Goal: Transaction & Acquisition: Download file/media

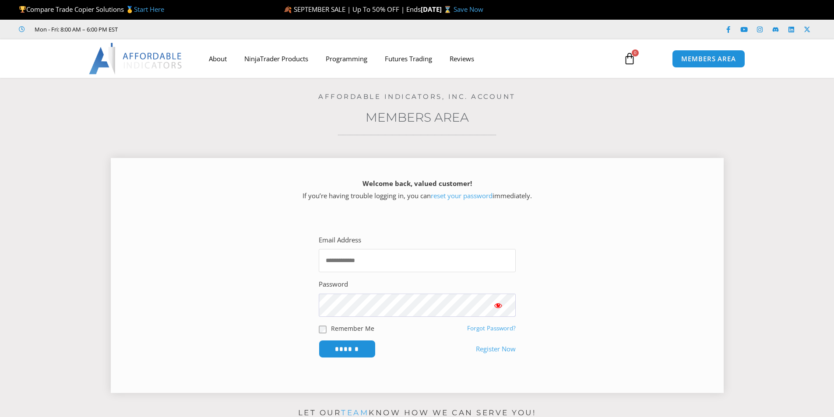
click at [396, 266] on input "Email Address" at bounding box center [417, 260] width 197 height 23
paste input "**********"
type input "**********"
click at [498, 307] on span "Show password" at bounding box center [498, 305] width 9 height 9
click at [329, 348] on input "******" at bounding box center [347, 349] width 60 height 19
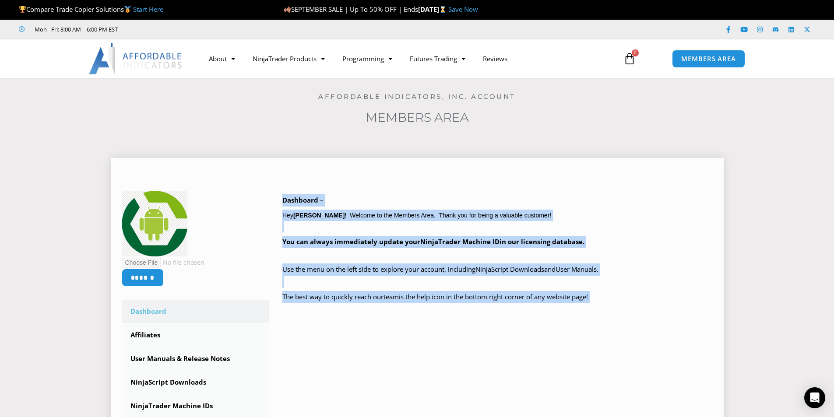
drag, startPoint x: 282, startPoint y: 194, endPoint x: 684, endPoint y: 321, distance: 421.7
click at [684, 321] on div "****** Dashboard Affiliates User Manuals & Release Notes Subscriptions NinjaScr…" at bounding box center [417, 363] width 591 height 344
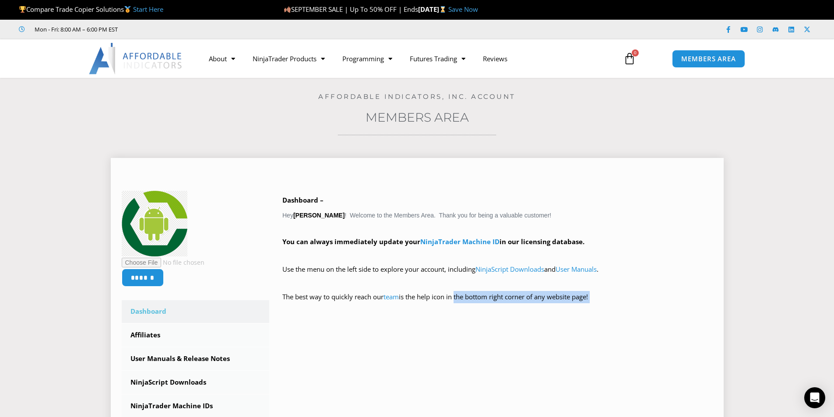
drag, startPoint x: 598, startPoint y: 315, endPoint x: 318, endPoint y: 316, distance: 280.3
click at [448, 301] on p "The best way to quickly reach our team is the help icon in the bottom right cor…" at bounding box center [498, 303] width 431 height 25
click at [378, 180] on div at bounding box center [417, 177] width 591 height 9
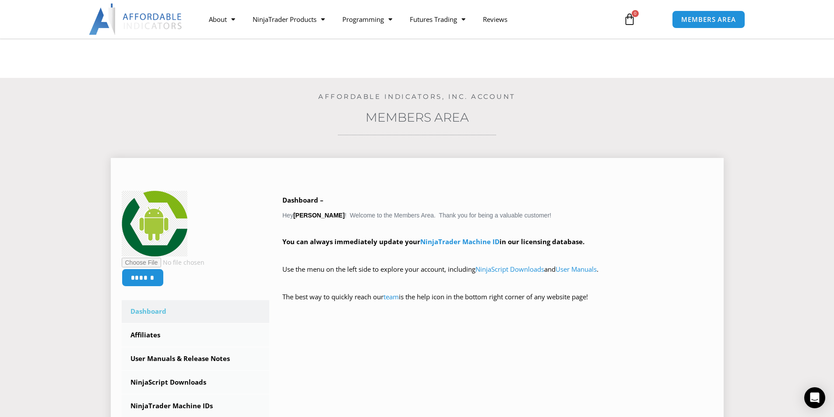
scroll to position [219, 0]
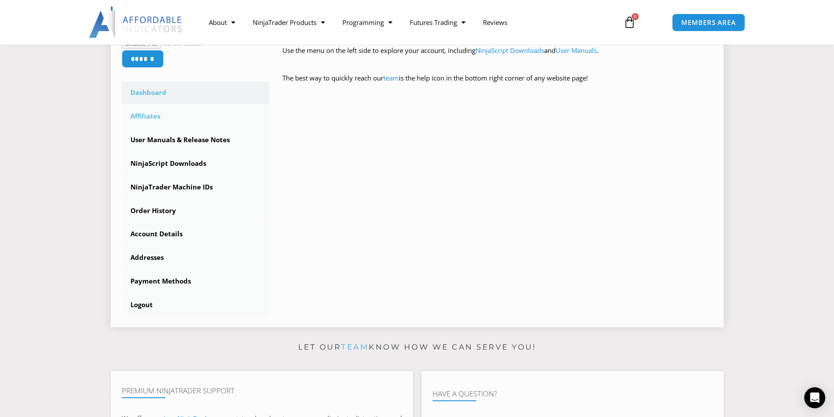
click at [143, 114] on link "Affiliates" at bounding box center [196, 116] width 148 height 23
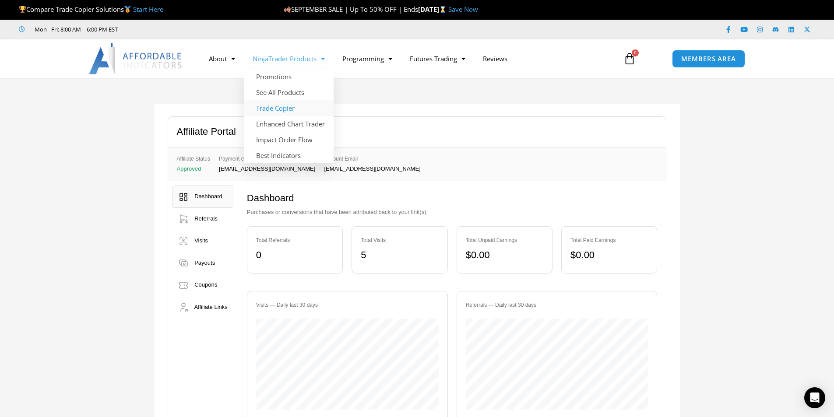
click at [285, 102] on link "Trade Copier" at bounding box center [289, 108] width 90 height 16
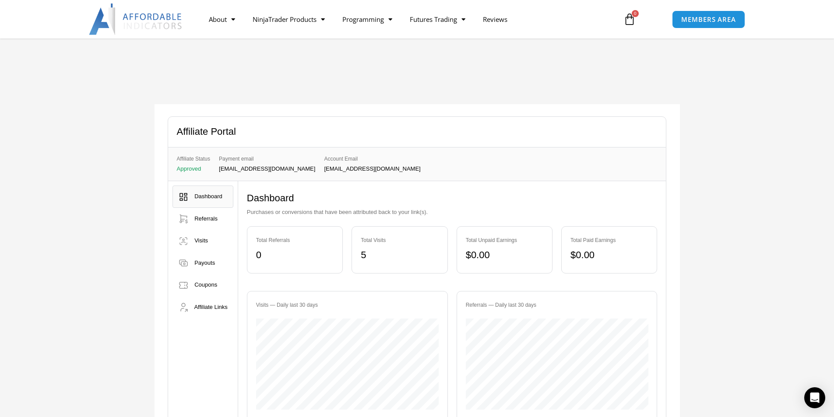
scroll to position [131, 0]
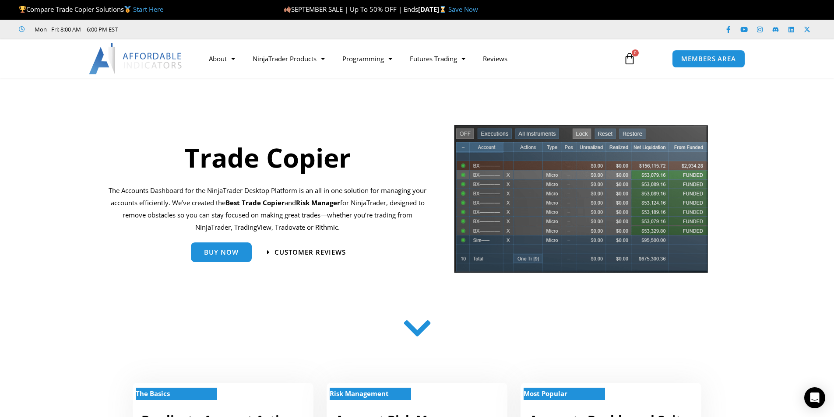
click at [105, 57] on img at bounding box center [136, 59] width 94 height 32
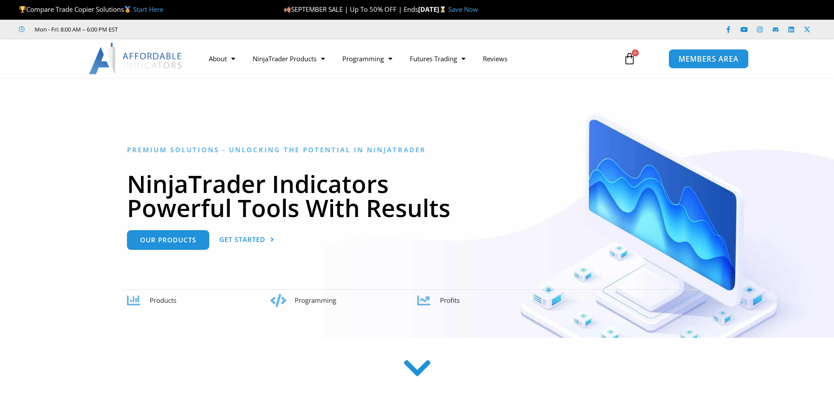
click at [712, 63] on span "MEMBERS AREA" at bounding box center [709, 58] width 60 height 7
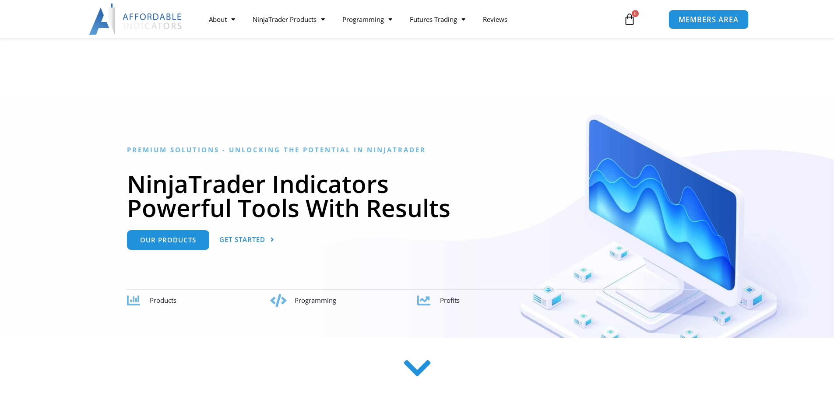
scroll to position [88, 0]
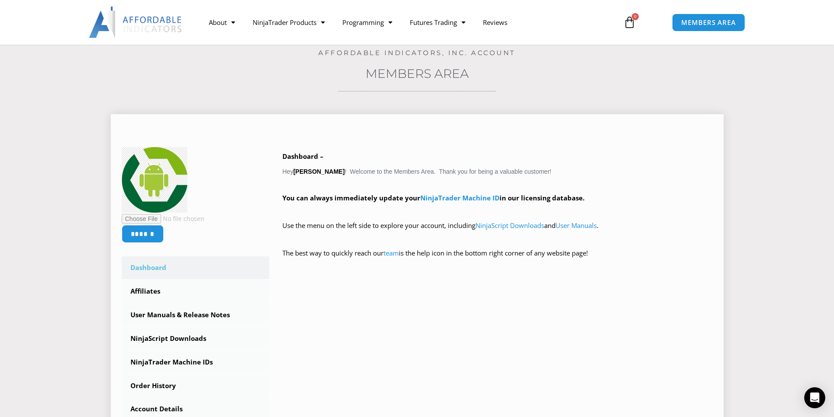
scroll to position [131, 0]
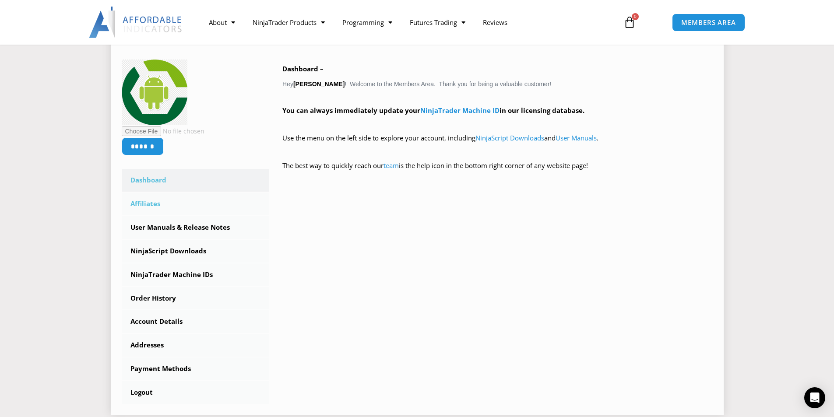
click at [149, 207] on link "Affiliates" at bounding box center [196, 204] width 148 height 23
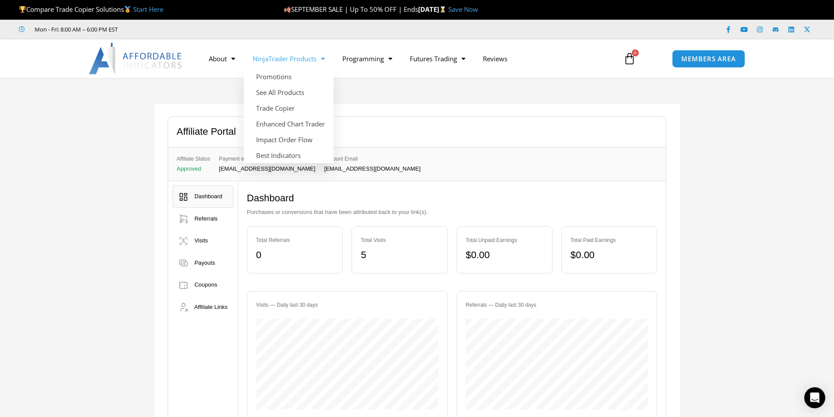
click at [278, 58] on link "NinjaTrader Products" at bounding box center [289, 59] width 90 height 20
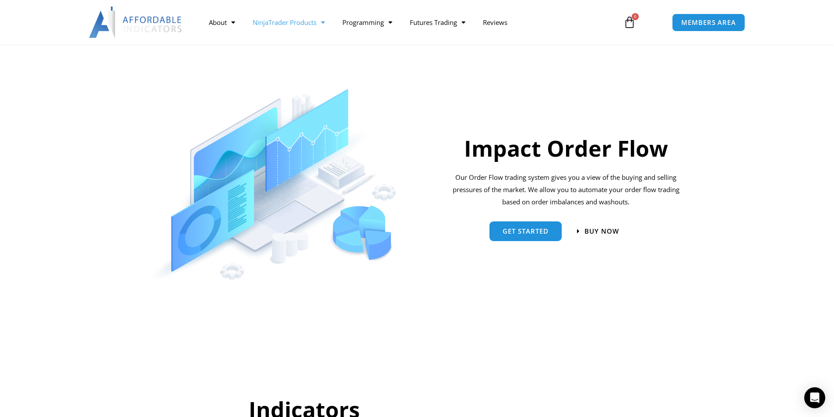
scroll to position [430, 0]
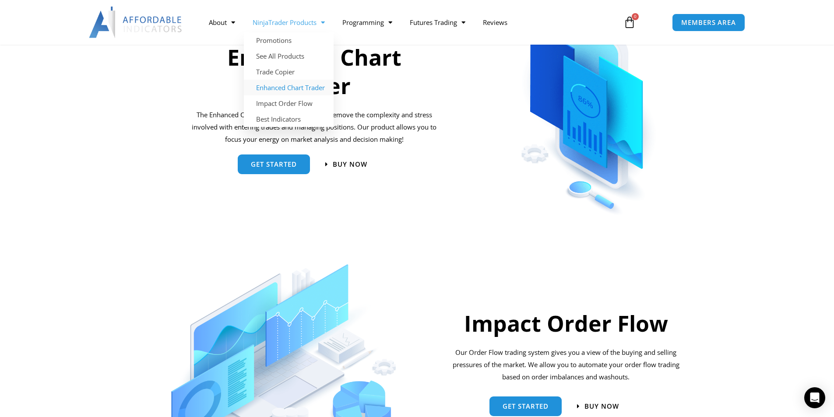
click at [289, 82] on link "Enhanced Chart Trader" at bounding box center [289, 88] width 90 height 16
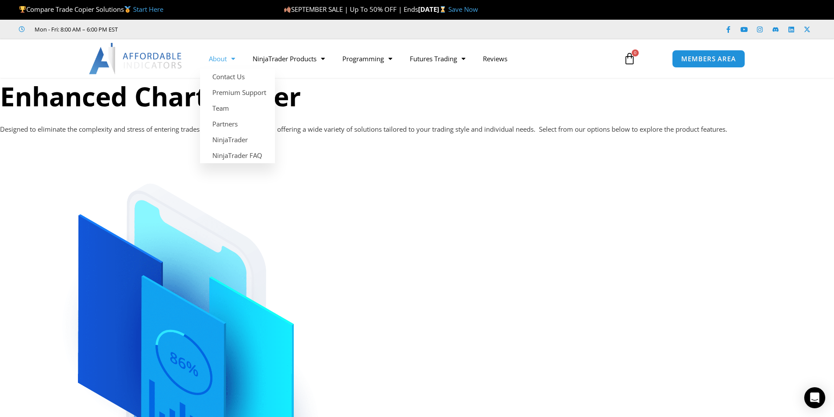
click at [128, 57] on img at bounding box center [136, 59] width 94 height 32
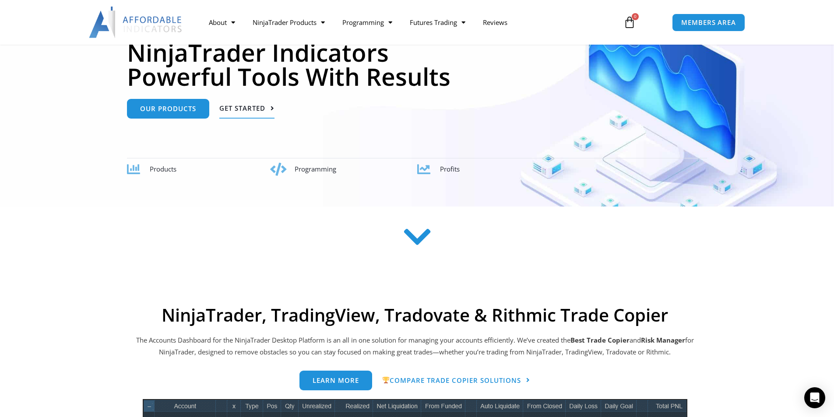
click at [252, 106] on span "Get Started" at bounding box center [242, 108] width 46 height 7
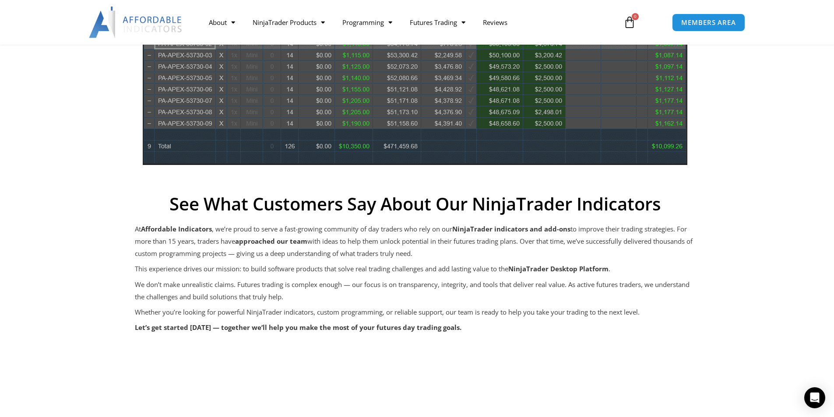
scroll to position [353, 0]
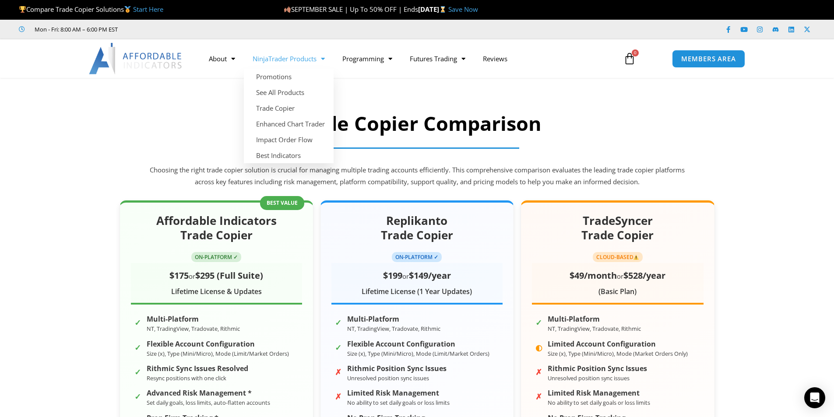
click at [280, 58] on link "NinjaTrader Products" at bounding box center [289, 59] width 90 height 20
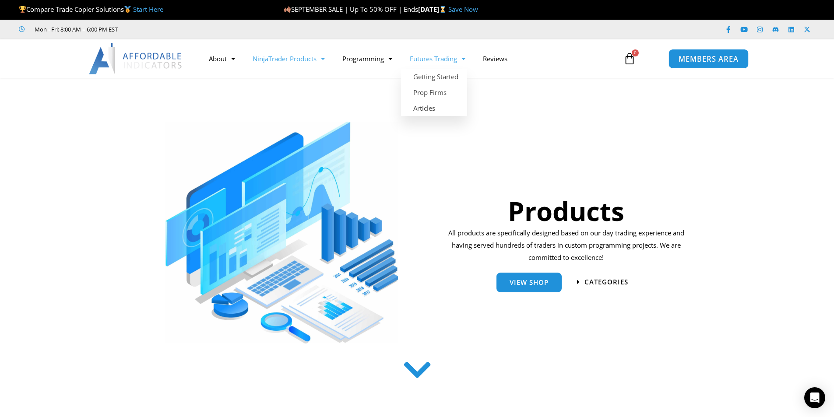
click at [720, 65] on link "MEMBERS AREA" at bounding box center [709, 59] width 80 height 20
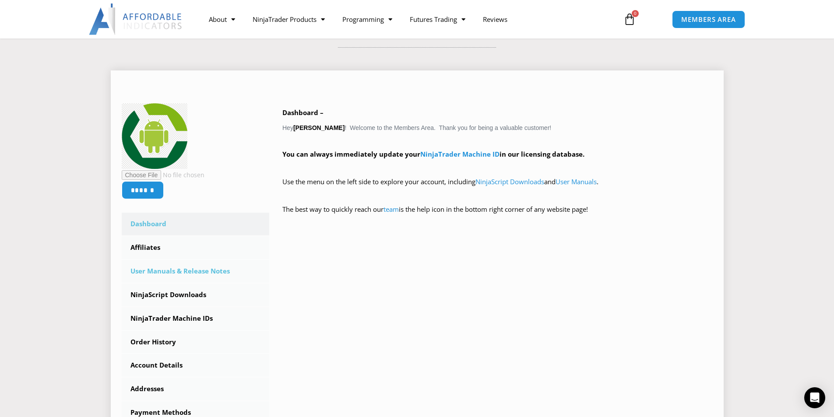
scroll to position [131, 0]
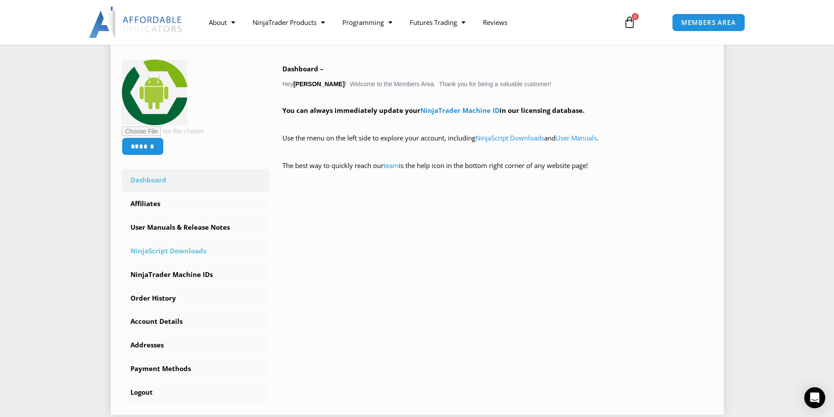
click at [185, 251] on link "NinjaScript Downloads" at bounding box center [196, 251] width 148 height 23
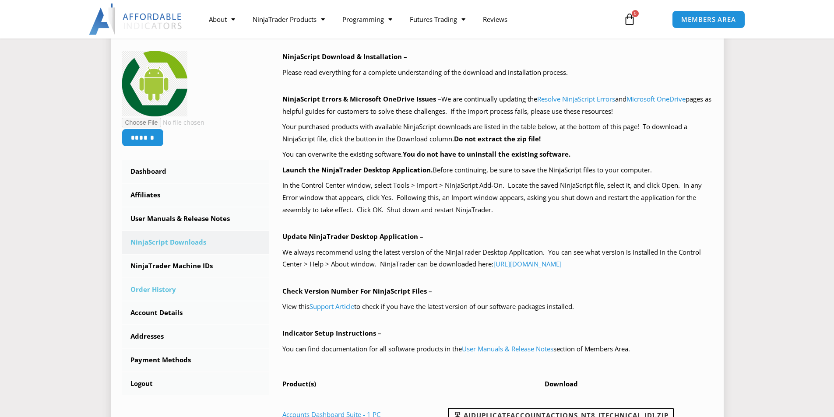
scroll to position [175, 0]
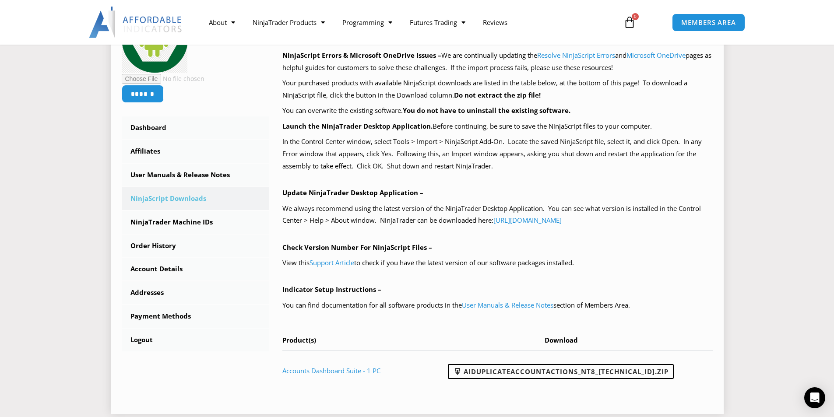
click at [572, 339] on span "Download" at bounding box center [561, 340] width 33 height 9
click at [570, 366] on link "AIDuplicateAccountActions_NT8_25.9.24.1.zip" at bounding box center [561, 371] width 226 height 15
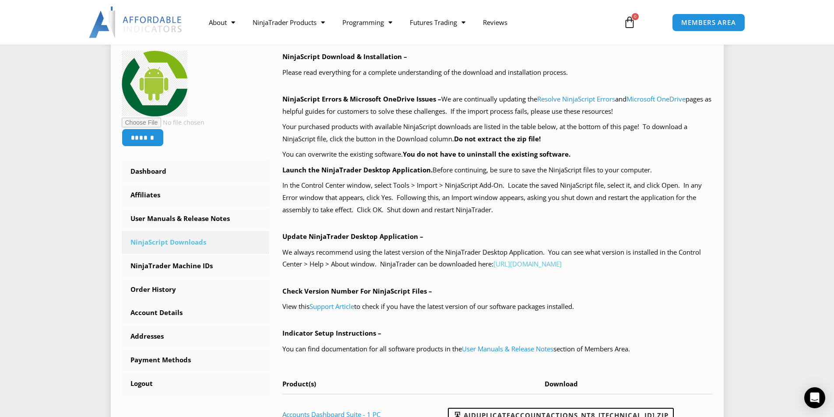
scroll to position [263, 0]
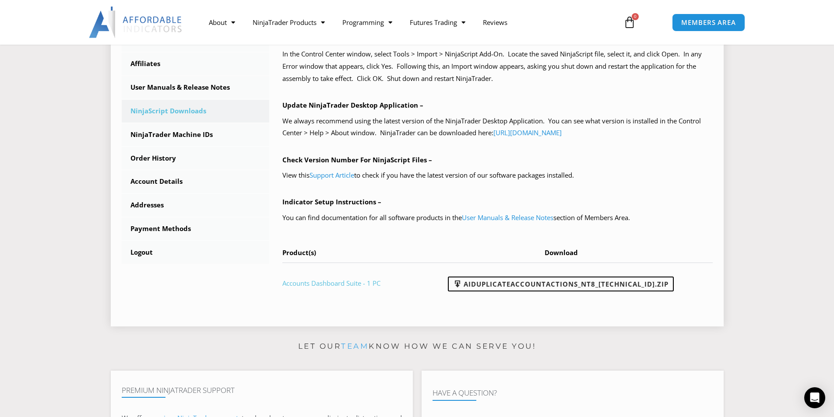
click at [355, 283] on link "Accounts Dashboard Suite - 1 PC" at bounding box center [332, 283] width 98 height 9
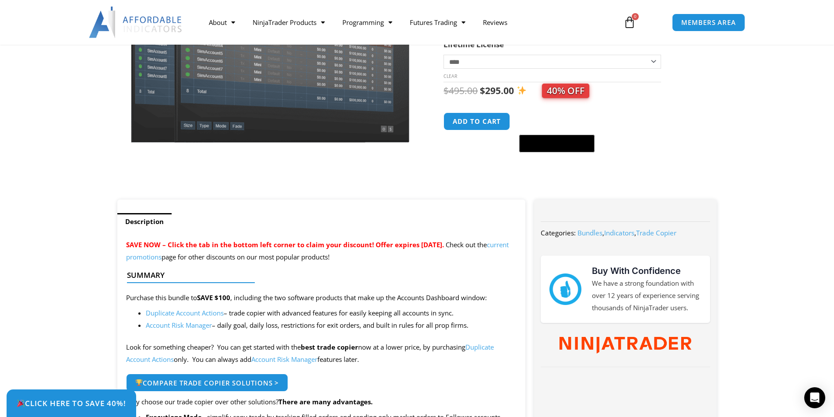
scroll to position [131, 0]
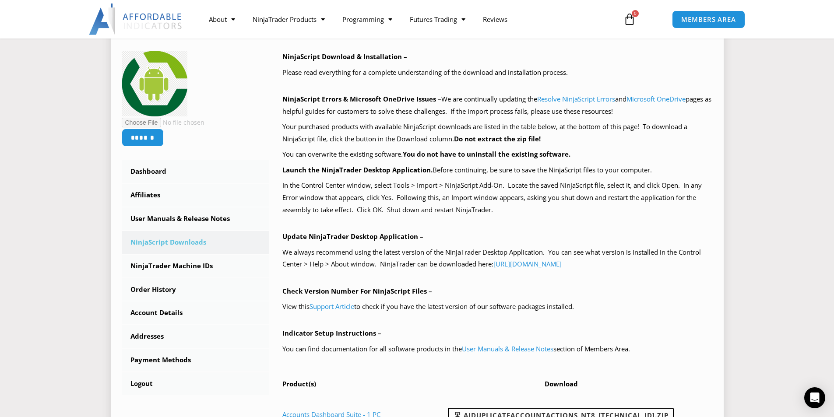
scroll to position [44, 0]
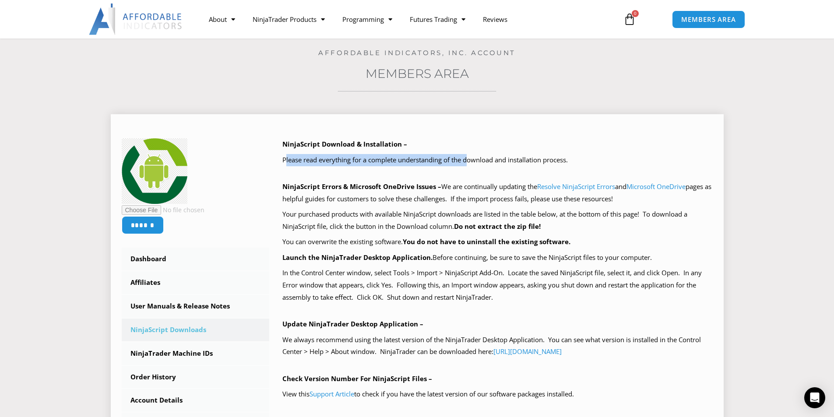
drag, startPoint x: 334, startPoint y: 159, endPoint x: 469, endPoint y: 159, distance: 134.5
click at [469, 159] on p "Please read everything for a complete understanding of the download and install…" at bounding box center [498, 160] width 431 height 12
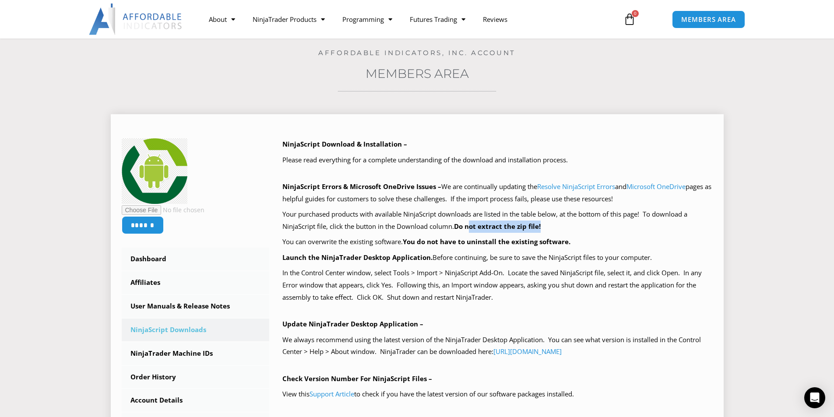
drag, startPoint x: 473, startPoint y: 224, endPoint x: 545, endPoint y: 231, distance: 72.6
click at [545, 231] on p "Your purchased products with available NinjaScript downloads are listed in the …" at bounding box center [498, 221] width 431 height 25
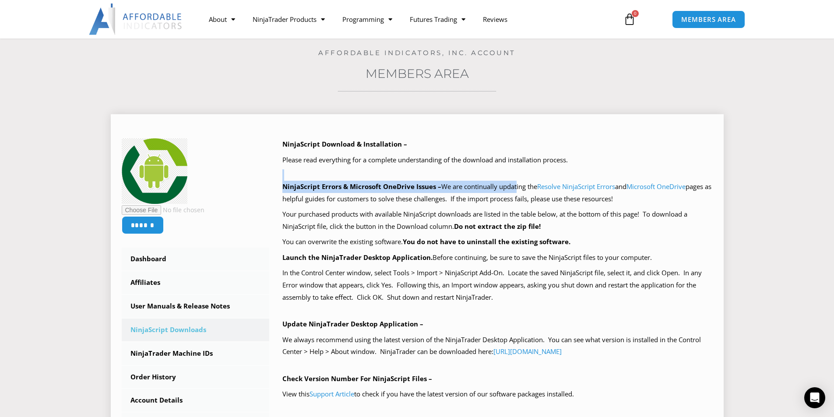
drag, startPoint x: 282, startPoint y: 181, endPoint x: 518, endPoint y: 183, distance: 235.7
click at [518, 183] on div "NinjaScript Download & Installation – Please read everything for a complete und…" at bounding box center [491, 336] width 444 height 396
click at [518, 183] on p "NinjaScript Errors & Microsoft OneDrive Issues – We are continually updating th…" at bounding box center [498, 193] width 431 height 25
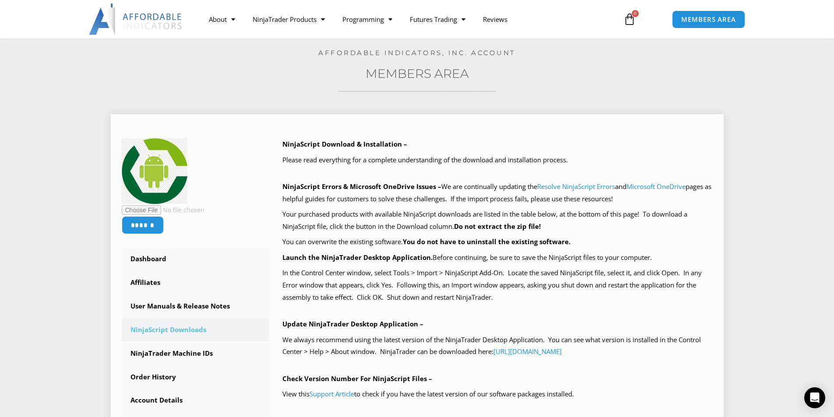
scroll to position [219, 0]
